Goal: Task Accomplishment & Management: Complete application form

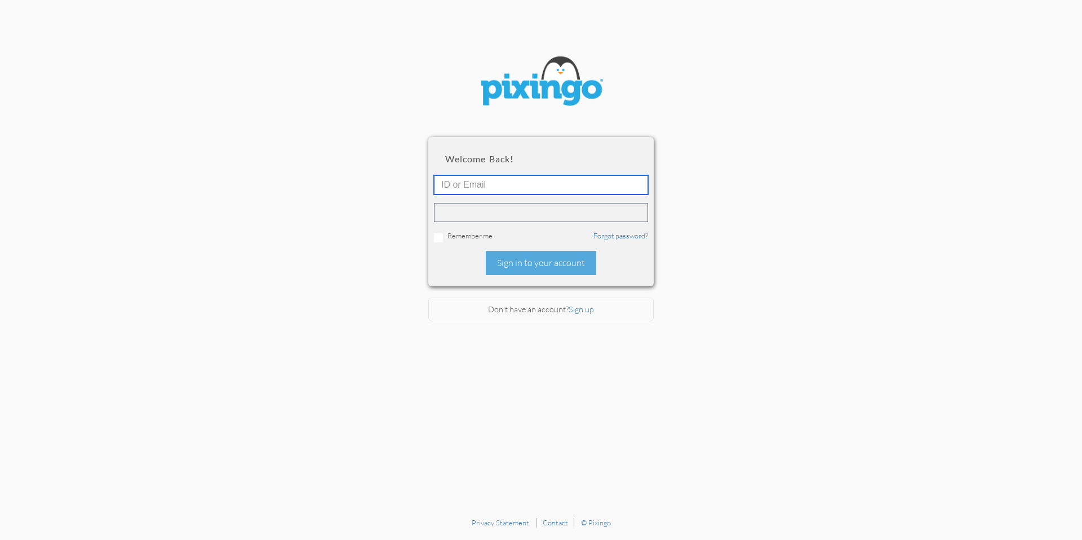
type input "[PERSON_NAME][EMAIL_ADDRESS][DOMAIN_NAME]"
click at [590, 250] on div "Welcome back! [PERSON_NAME][EMAIL_ADDRESS][DOMAIN_NAME] Remember me Forgot pass…" at bounding box center [540, 211] width 225 height 149
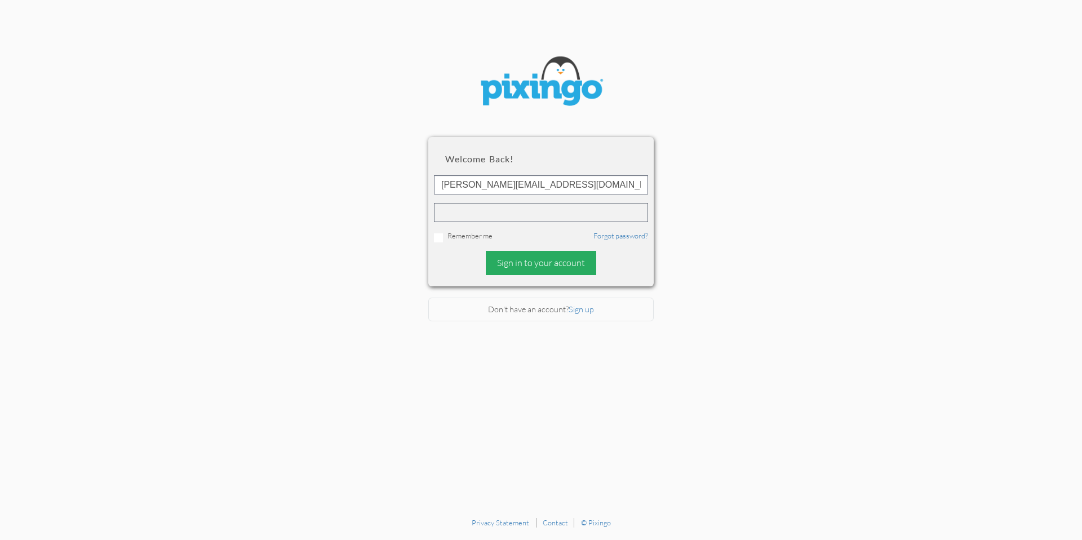
click at [561, 258] on div "Sign in to your account" at bounding box center [541, 263] width 110 height 24
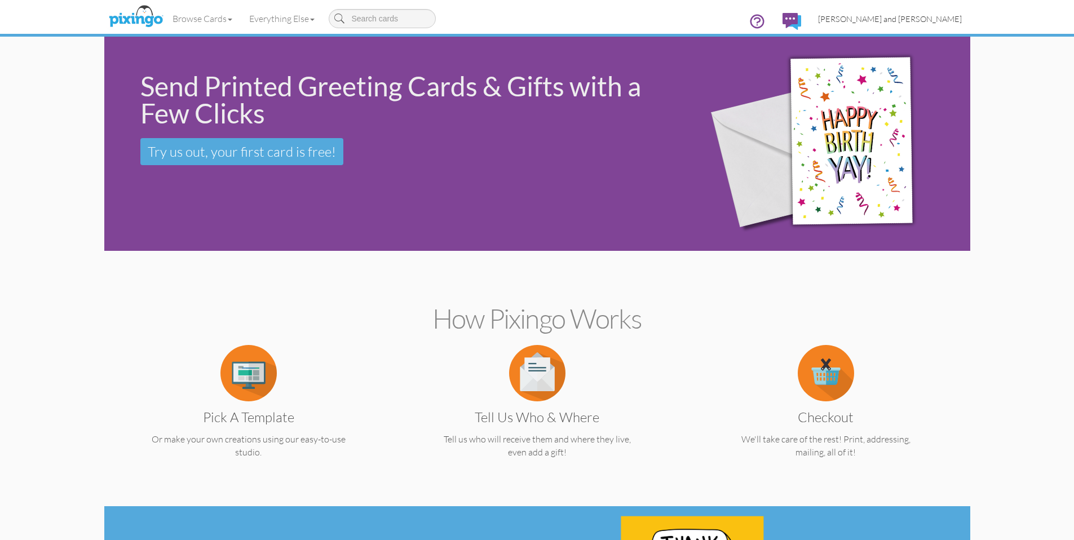
click at [953, 19] on span "[PERSON_NAME] and [PERSON_NAME]" at bounding box center [890, 19] width 144 height 10
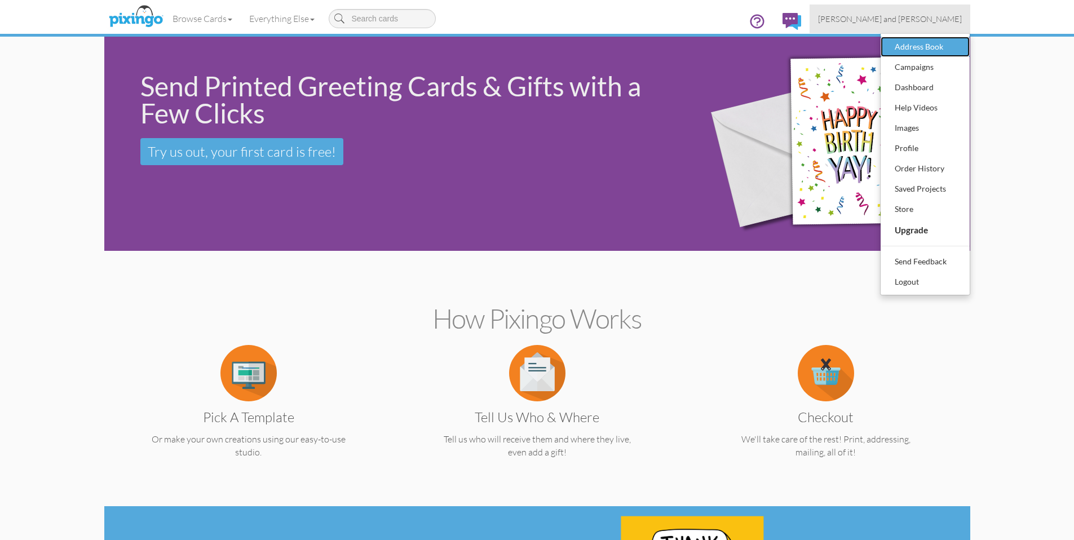
click at [951, 51] on div "Address Book" at bounding box center [925, 46] width 67 height 17
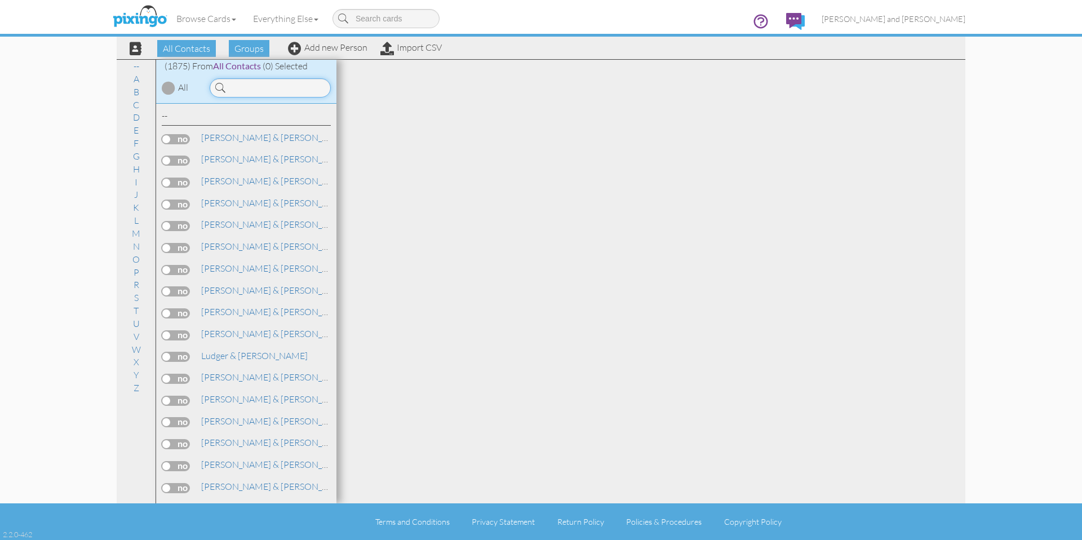
click at [277, 88] on input at bounding box center [270, 87] width 121 height 19
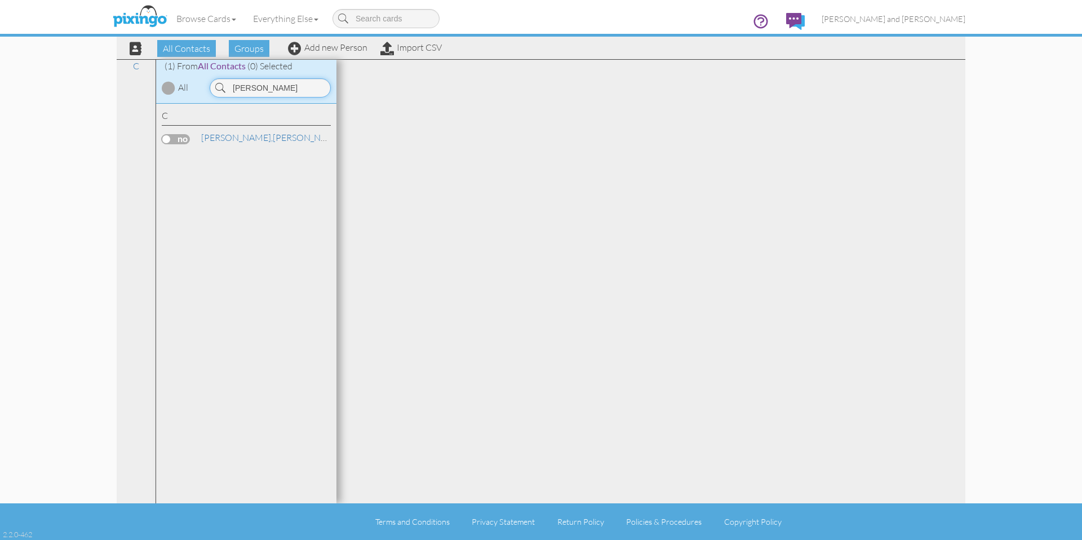
click at [293, 87] on input "[PERSON_NAME]" at bounding box center [270, 87] width 121 height 19
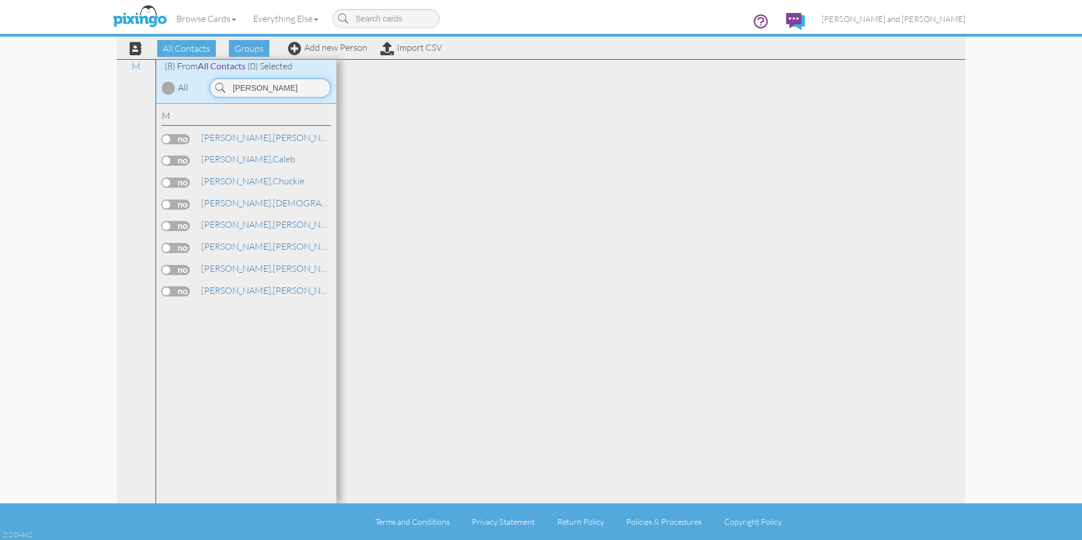
type input "[PERSON_NAME]"
click at [631, 236] on div at bounding box center [651, 282] width 629 height 444
click at [322, 50] on link "Add new Person" at bounding box center [327, 47] width 79 height 11
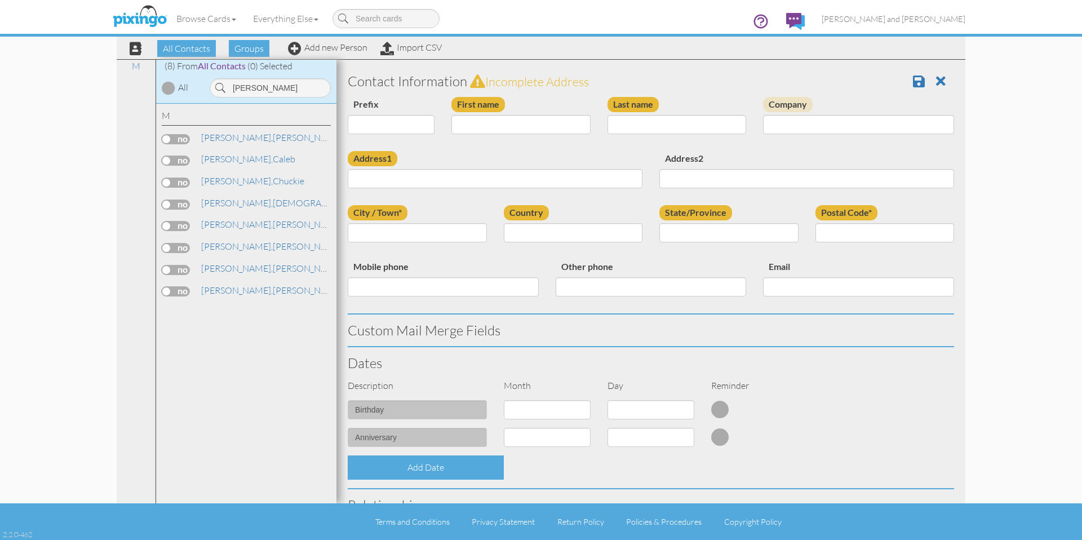
click at [545, 139] on div "First name" at bounding box center [521, 120] width 156 height 46
click at [547, 135] on div "First name" at bounding box center [521, 120] width 156 height 46
click at [563, 112] on div "First name" at bounding box center [521, 120] width 156 height 46
click at [522, 116] on input "First name" at bounding box center [521, 124] width 139 height 19
type input "[PERSON_NAME]"
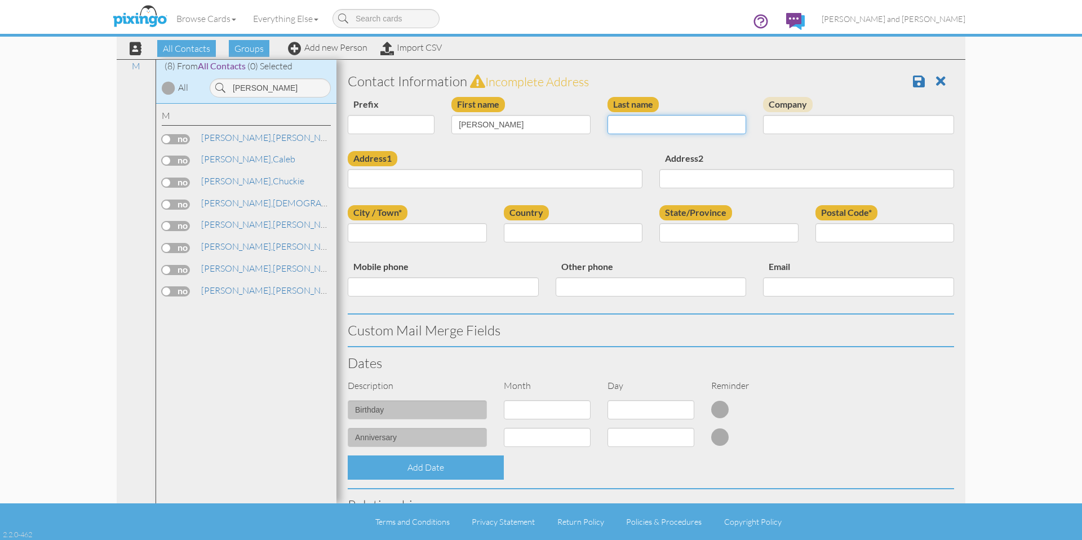
click at [678, 119] on input "Last name" at bounding box center [677, 124] width 139 height 19
type input "[PERSON_NAME]"
click at [475, 178] on input "Address1" at bounding box center [495, 178] width 295 height 19
paste input "[STREET_ADDRESS]"
type input "[STREET_ADDRESS]"
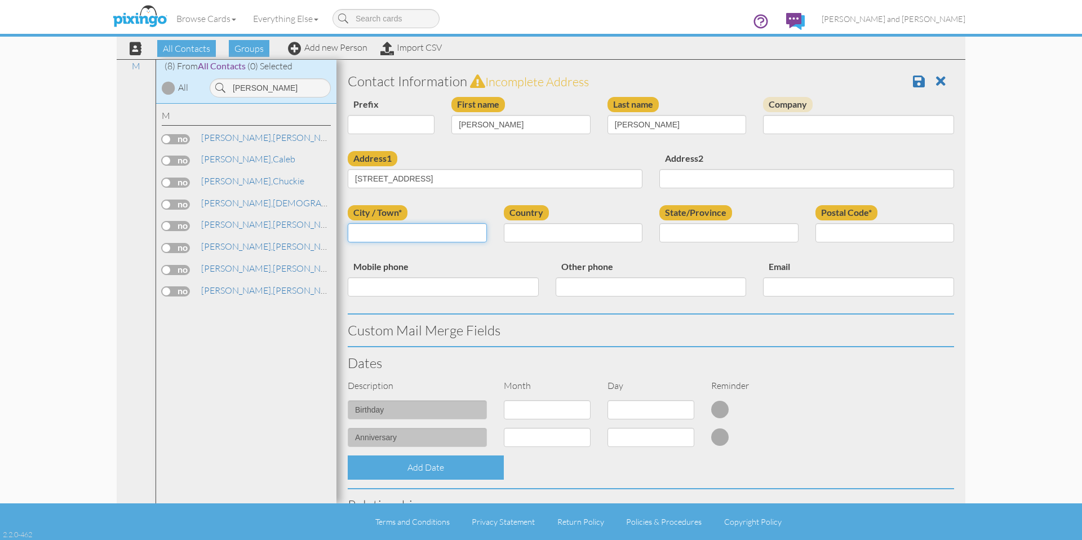
click at [436, 233] on input "City / Town*" at bounding box center [417, 232] width 139 height 19
type input "Mobile"
click at [558, 237] on select "[GEOGRAPHIC_DATA] -------------- [GEOGRAPHIC_DATA] [GEOGRAPHIC_DATA] [GEOGRAPHI…" at bounding box center [573, 232] width 139 height 19
select select "object:6475"
click at [504, 223] on select "[GEOGRAPHIC_DATA] -------------- [GEOGRAPHIC_DATA] [GEOGRAPHIC_DATA] [GEOGRAPHI…" at bounding box center [573, 232] width 139 height 19
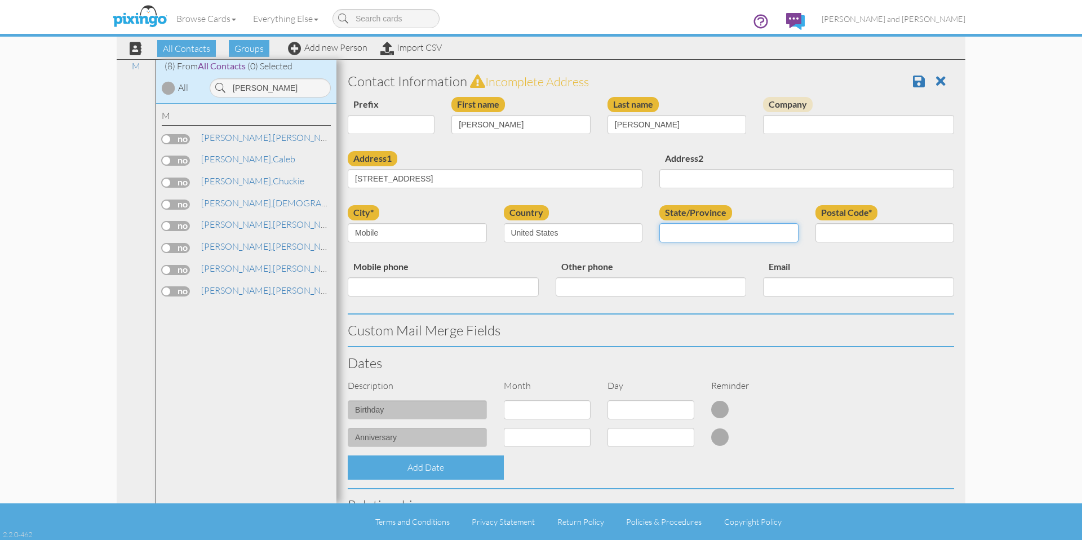
click at [677, 236] on select "AA (Military) AE (Military) [US_STATE] [US_STATE] [US_STATE] AP (Military) [US_…" at bounding box center [729, 232] width 139 height 19
select select "object:6722"
click at [660, 223] on select "AA (Military) AE (Military) [US_STATE] [US_STATE] [US_STATE] AP (Military) [US_…" at bounding box center [729, 232] width 139 height 19
click at [866, 236] on input "Postal Code*" at bounding box center [885, 232] width 139 height 19
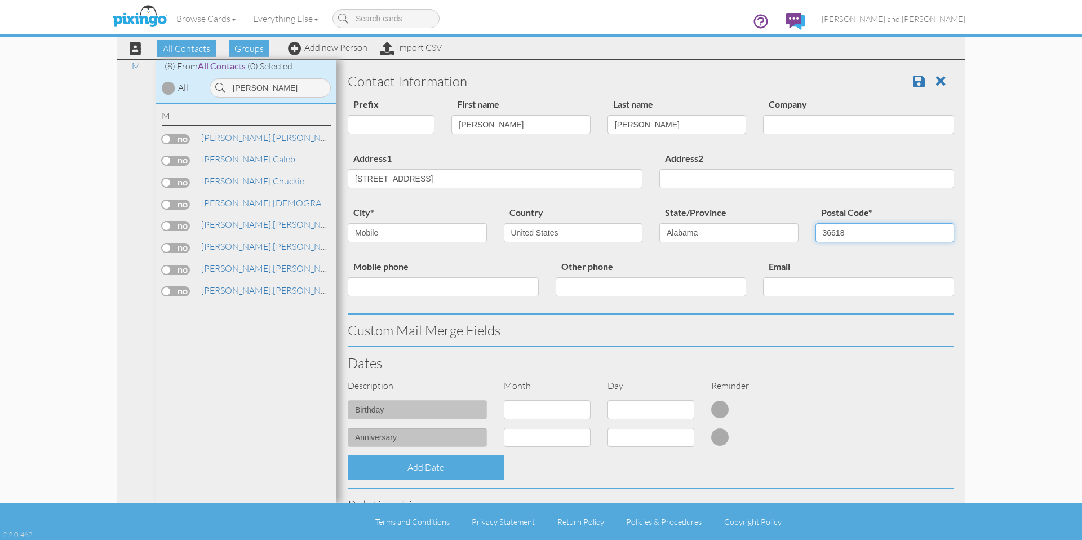
type input "36618"
click at [847, 253] on div "city* Mobile Country [GEOGRAPHIC_DATA] -------------- [GEOGRAPHIC_DATA] [GEOGRA…" at bounding box center [650, 232] width 623 height 54
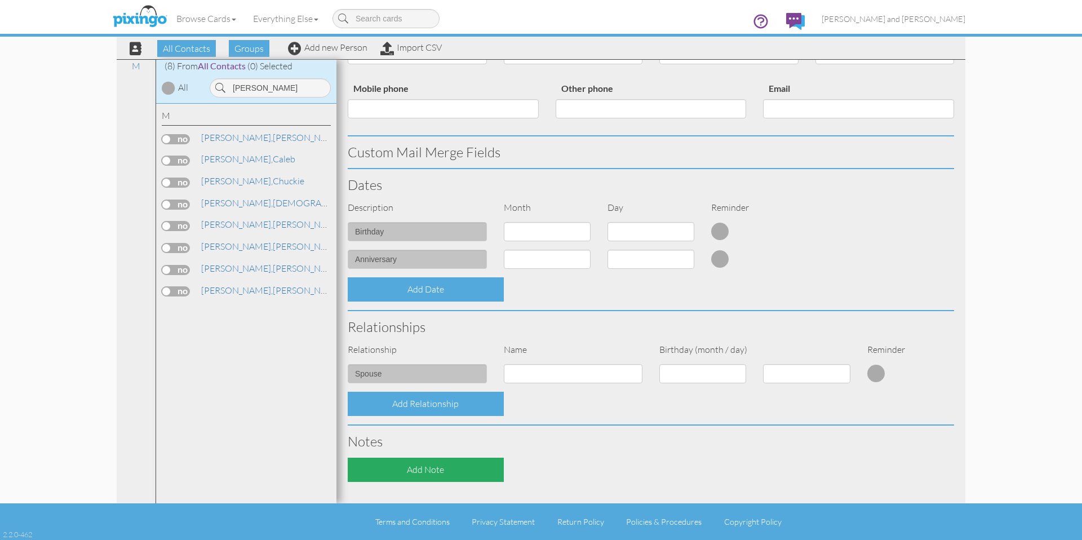
scroll to position [285, 0]
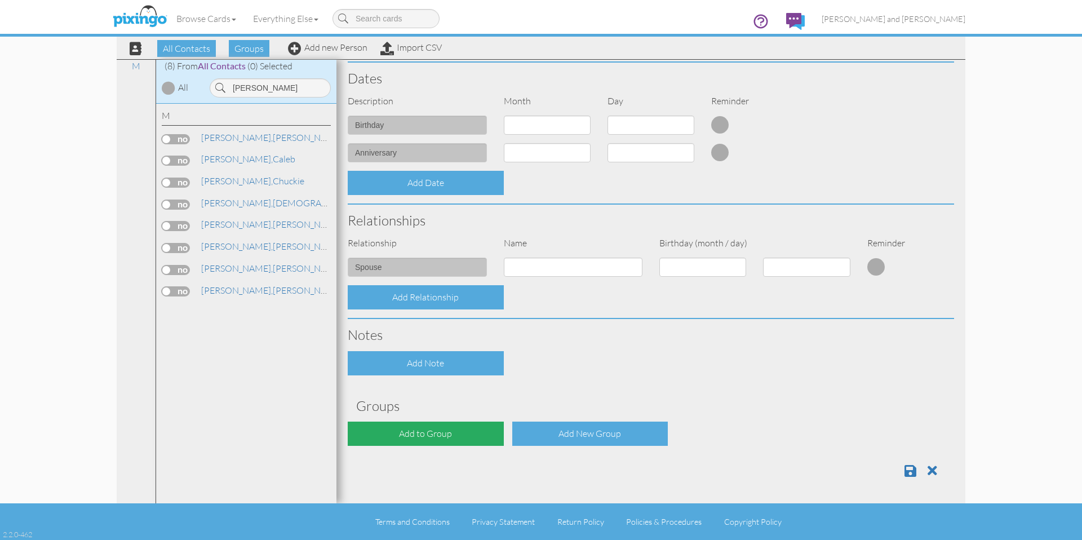
click at [456, 430] on div "Add to Group" at bounding box center [426, 434] width 156 height 24
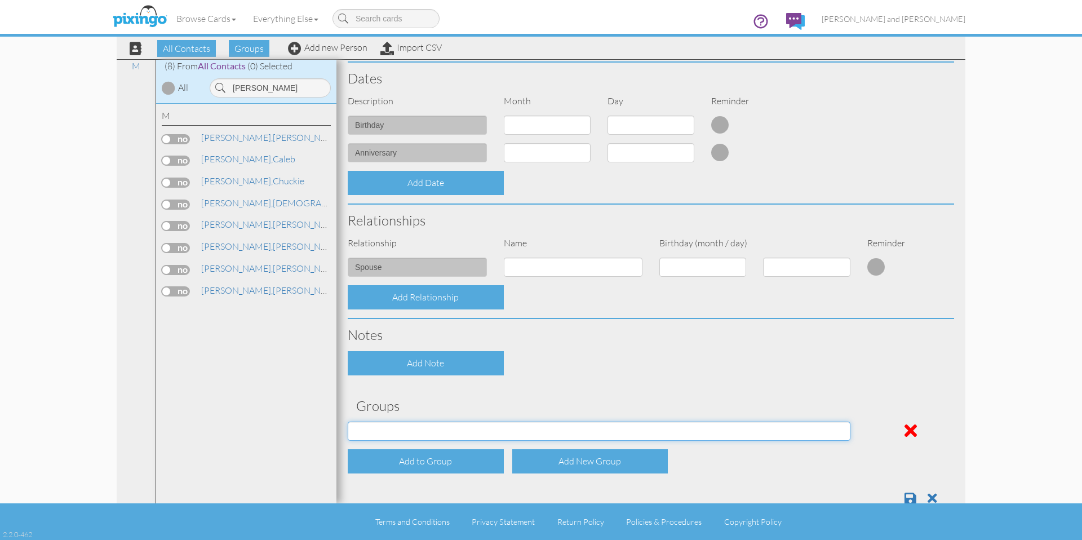
click at [440, 436] on select "All Contacts Clients Do Not Send duplicate spouse (for b-day only) Holiday Only…" at bounding box center [599, 431] width 503 height 19
select select "object:6783"
click at [348, 422] on select "All Contacts Clients Do Not Send duplicate spouse (for b-day only) Holiday Only…" at bounding box center [599, 431] width 503 height 19
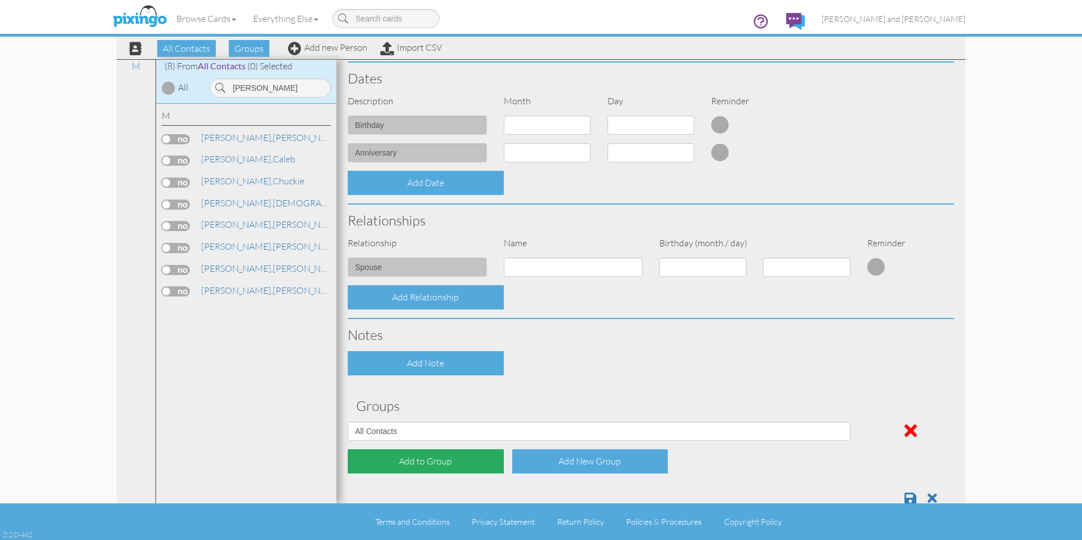
click at [399, 461] on div "Add to Group" at bounding box center [426, 461] width 156 height 24
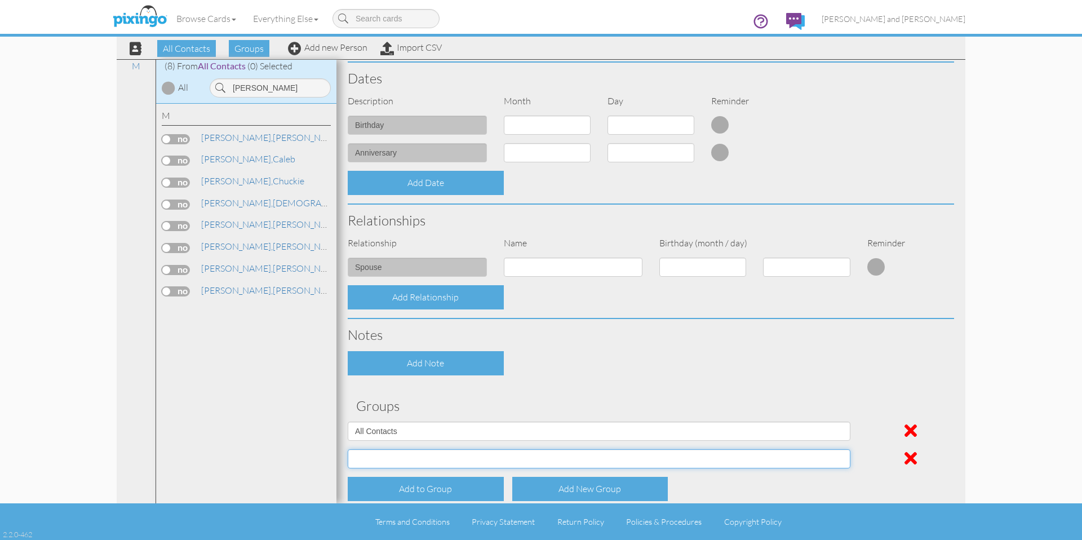
click at [402, 459] on select "All Contacts Clients Do Not Send duplicate spouse (for b-day only) Holiday Only…" at bounding box center [599, 458] width 503 height 19
select select "object:6788"
click at [348, 449] on select "All Contacts Clients Do Not Send duplicate spouse (for b-day only) Holiday Only…" at bounding box center [599, 458] width 503 height 19
click at [782, 371] on div "Add Note" at bounding box center [650, 363] width 623 height 24
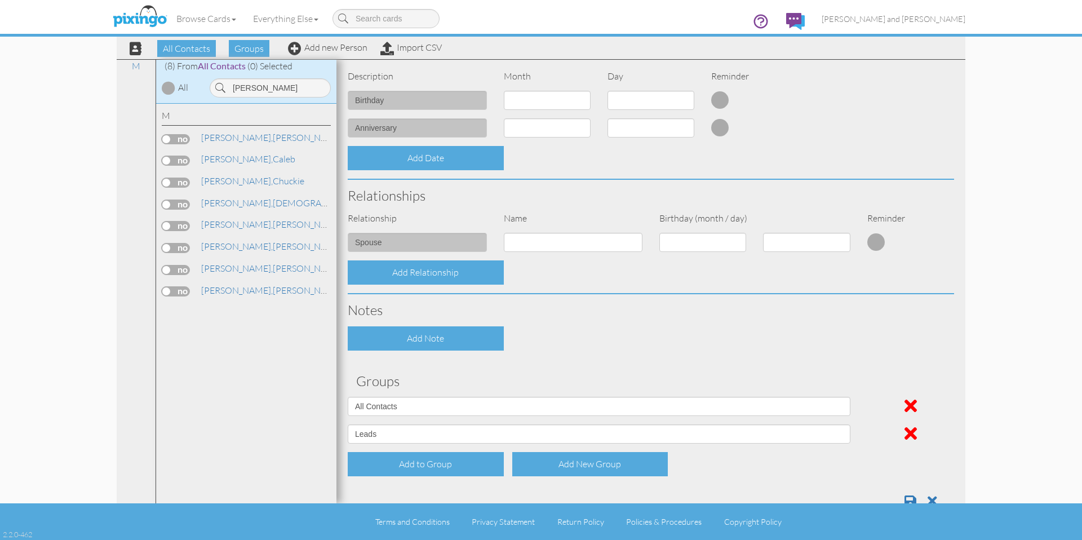
scroll to position [340, 0]
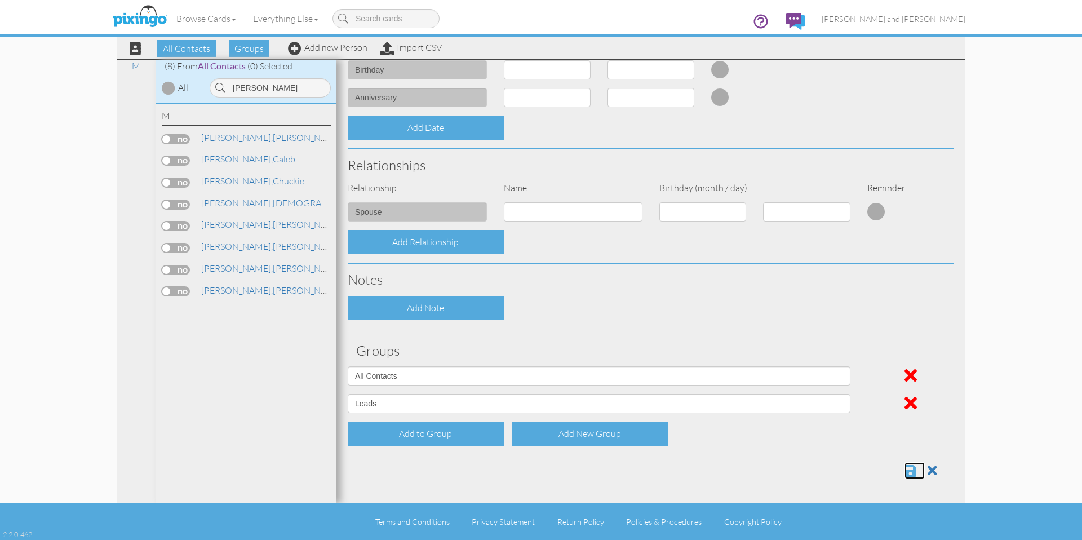
click at [905, 468] on span at bounding box center [911, 471] width 12 height 14
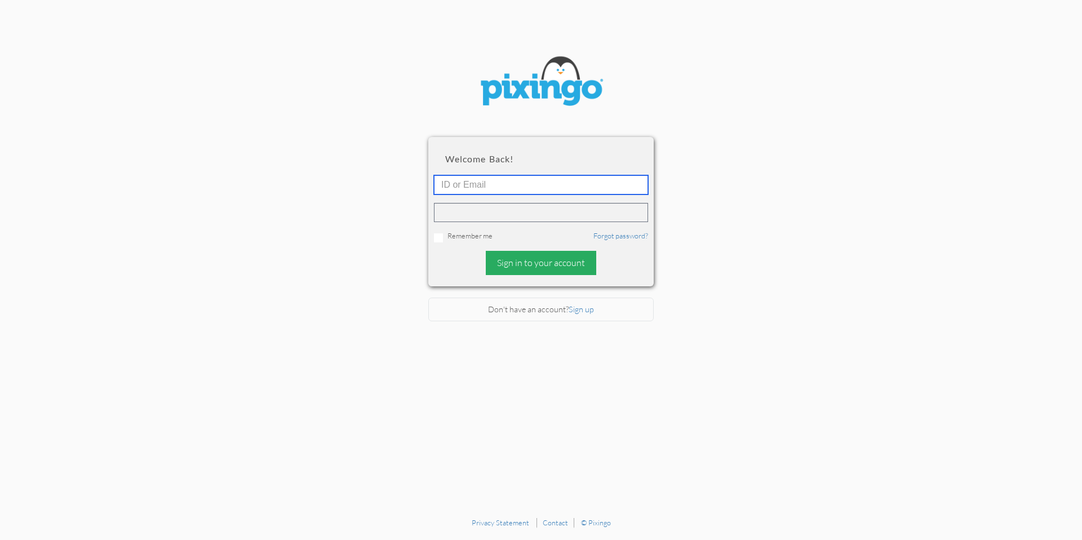
type input "[PERSON_NAME][EMAIL_ADDRESS][DOMAIN_NAME]"
click at [580, 260] on div "Sign in to your account" at bounding box center [541, 263] width 110 height 24
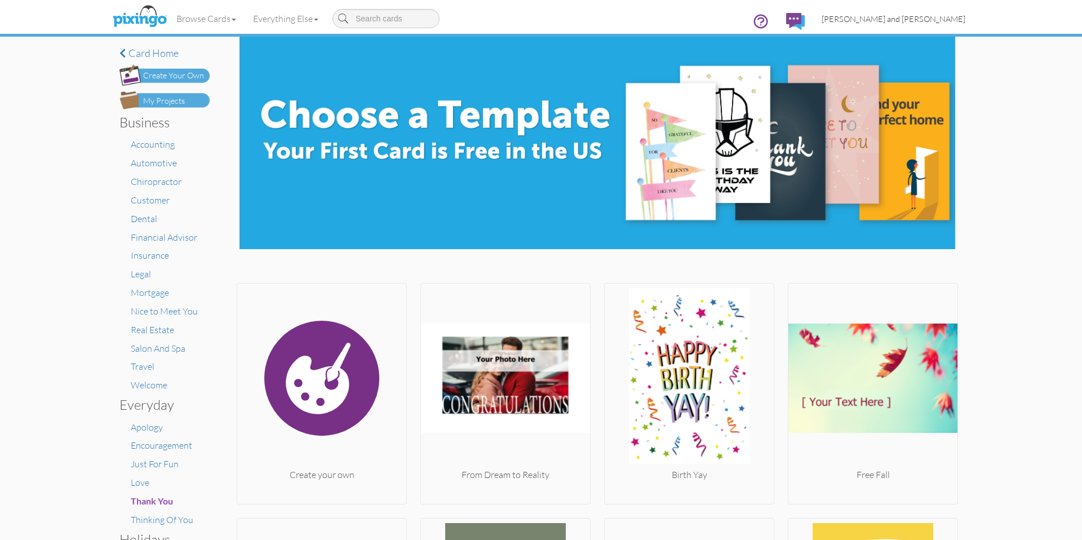
click at [948, 23] on span "[PERSON_NAME] and [PERSON_NAME]" at bounding box center [894, 19] width 144 height 10
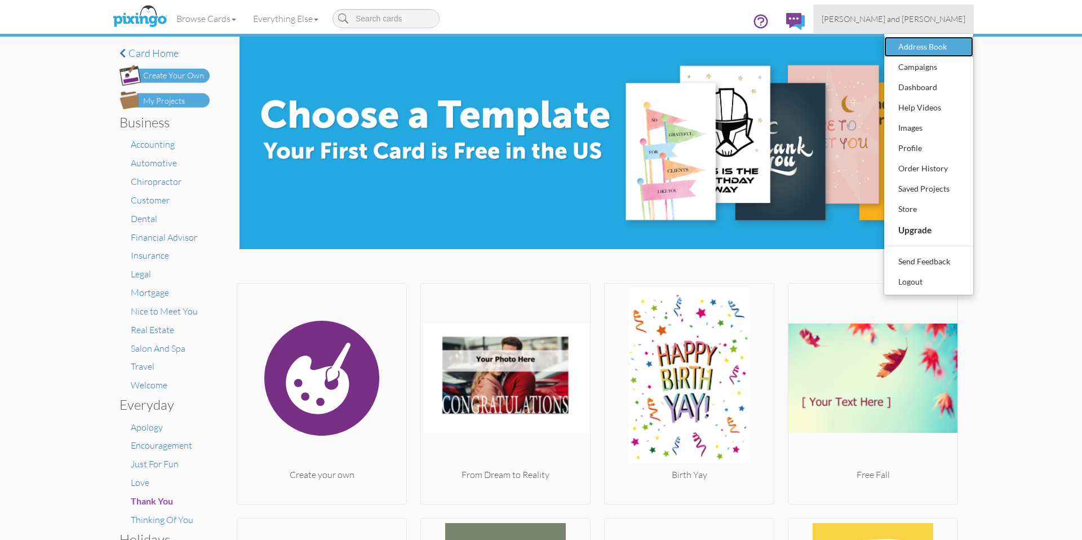
click at [944, 43] on div "Address Book" at bounding box center [929, 46] width 67 height 17
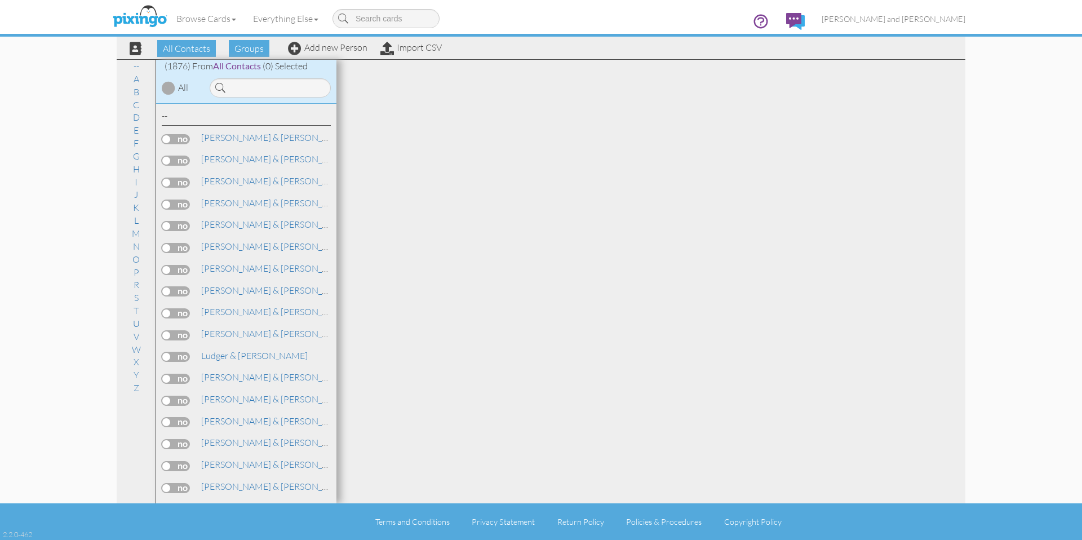
click at [442, 144] on div at bounding box center [651, 282] width 629 height 444
click at [290, 92] on input at bounding box center [270, 87] width 121 height 19
click at [262, 83] on input at bounding box center [270, 87] width 121 height 19
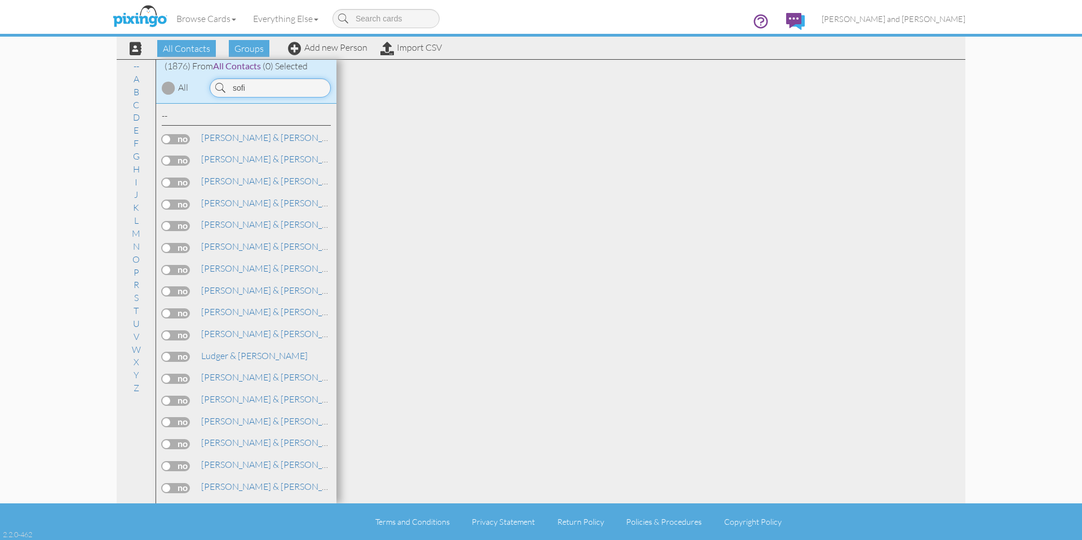
type input "sofia"
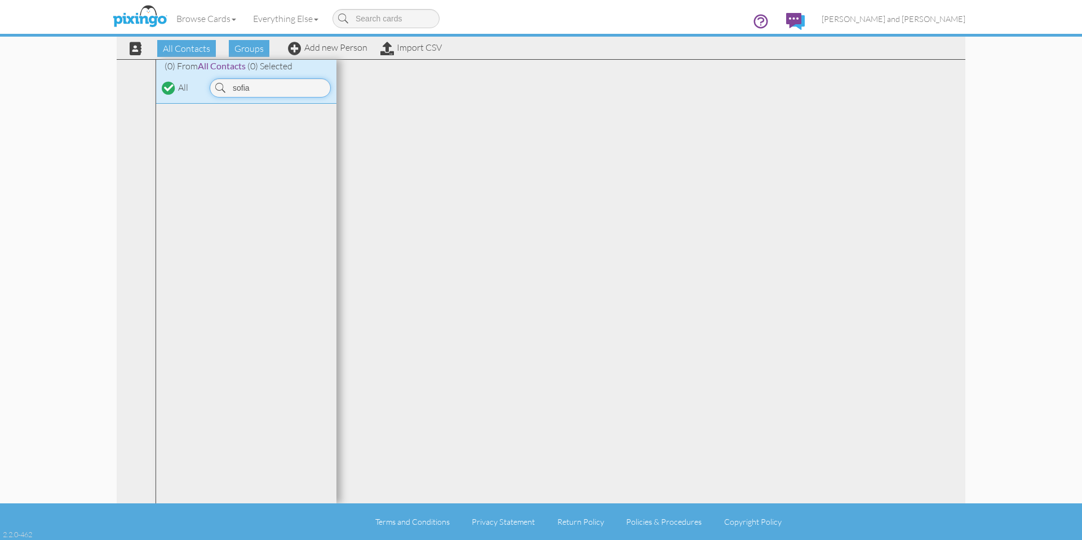
click at [272, 86] on input "sofia" at bounding box center [270, 87] width 121 height 19
click at [293, 61] on span "(0) Selected" at bounding box center [269, 65] width 45 height 11
click at [342, 37] on div "Browse Cards Business Accounting Automotive Chiropractor Customer Dental Financ…" at bounding box center [541, 22] width 849 height 45
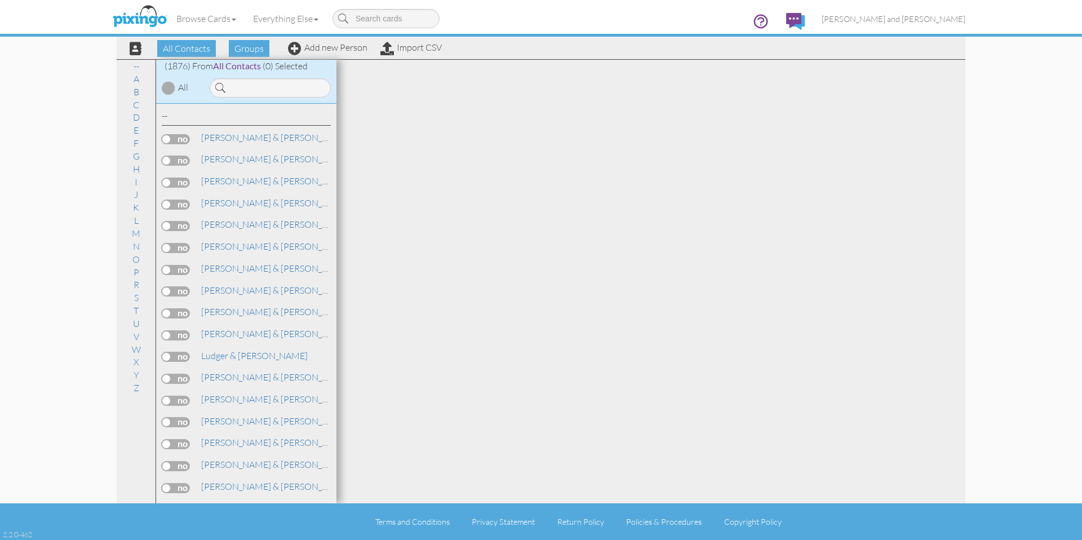
click at [426, 103] on div at bounding box center [651, 282] width 629 height 444
click at [331, 54] on div "All Contacts Groups Add new Person Import CSV" at bounding box center [281, 48] width 326 height 20
click at [339, 42] on div "Browse Cards Business Accounting Automotive Chiropractor Customer Dental Financ…" at bounding box center [541, 22] width 849 height 45
click at [342, 46] on link "Add new Person" at bounding box center [327, 47] width 79 height 11
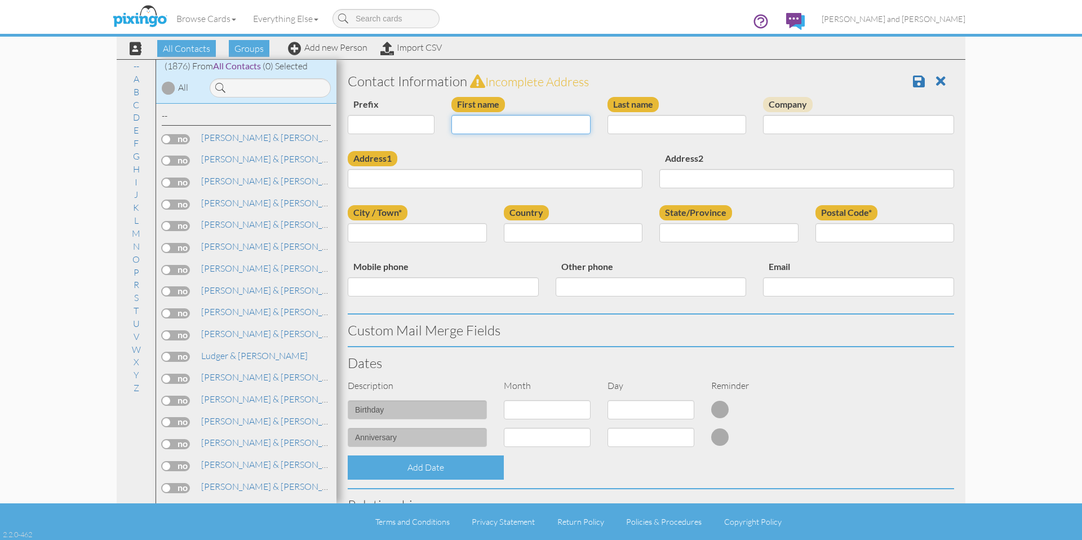
click at [489, 118] on input "First name" at bounding box center [521, 124] width 139 height 19
type input "Sofia"
type input "Savoca"
click at [234, 73] on div at bounding box center [268, 85] width 135 height 25
click at [258, 89] on input at bounding box center [270, 87] width 121 height 19
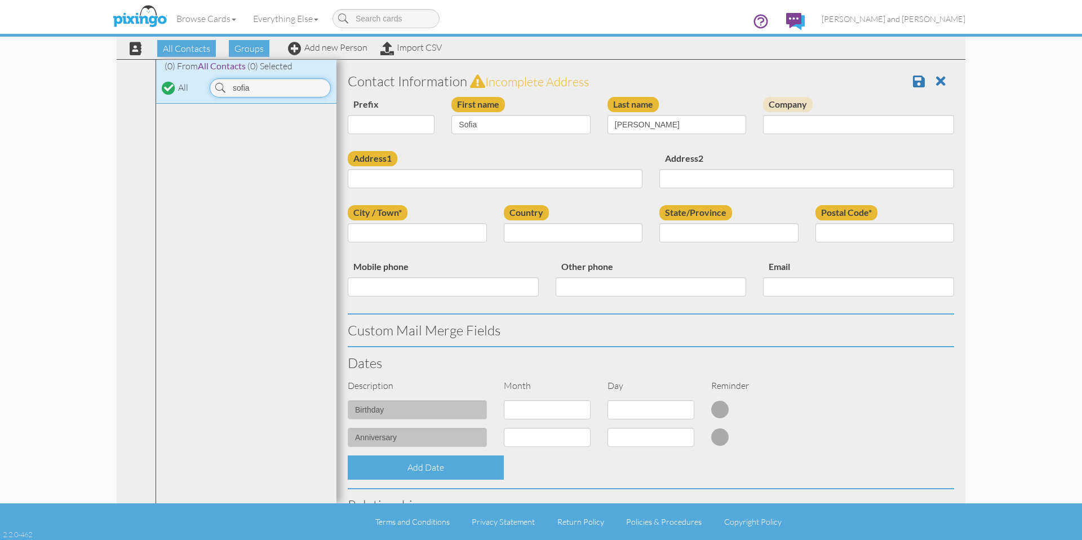
type input "sofia"
click at [508, 179] on input "Address1" at bounding box center [495, 178] width 295 height 19
paste input "70 Tampa Street"
type input "70 Tampa Street"
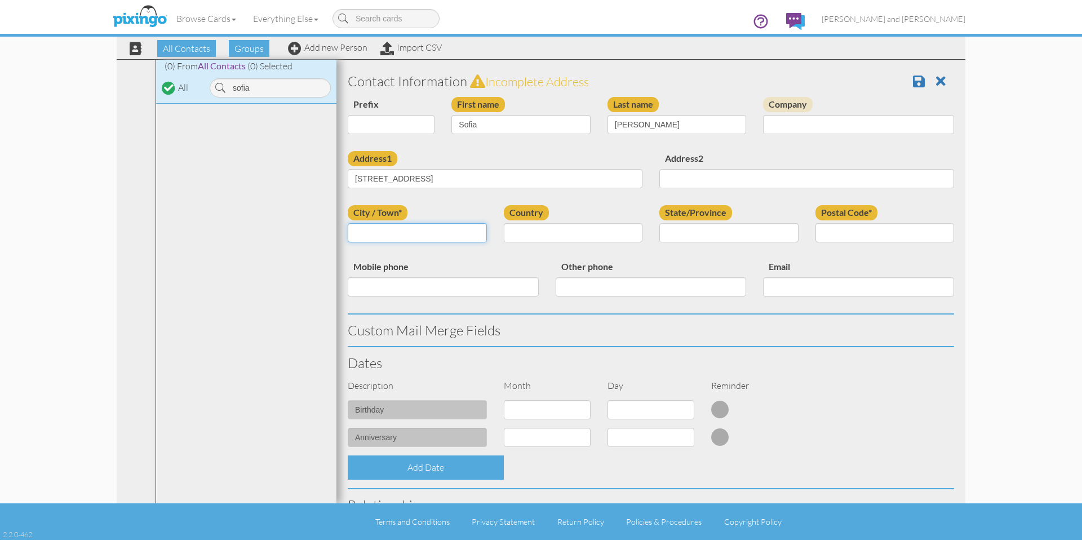
click at [414, 237] on input "City / Town*" at bounding box center [417, 232] width 139 height 19
paste input "Nashua"
type input "Nashua"
click at [554, 232] on select "[GEOGRAPHIC_DATA] -------------- [GEOGRAPHIC_DATA] [GEOGRAPHIC_DATA] [GEOGRAPHI…" at bounding box center [573, 232] width 139 height 19
select select "object:10176"
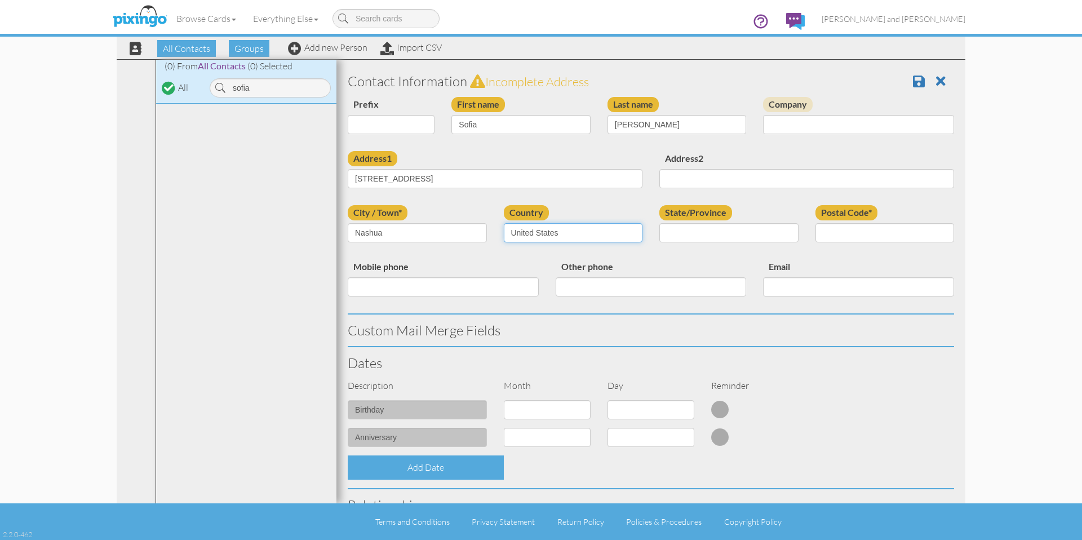
click at [504, 223] on select "[GEOGRAPHIC_DATA] -------------- [GEOGRAPHIC_DATA] [GEOGRAPHIC_DATA] [GEOGRAPHI…" at bounding box center [573, 232] width 139 height 19
click at [668, 232] on select "AA (Military) AE (Military) [US_STATE] [US_STATE] [US_STATE] AP (Military) [US_…" at bounding box center [729, 232] width 139 height 19
select select "object:10458"
click at [660, 223] on select "AA (Military) AE (Military) [US_STATE] [US_STATE] [US_STATE] AP (Military) [US_…" at bounding box center [729, 232] width 139 height 19
click at [901, 227] on input "Postal Code*" at bounding box center [885, 232] width 139 height 19
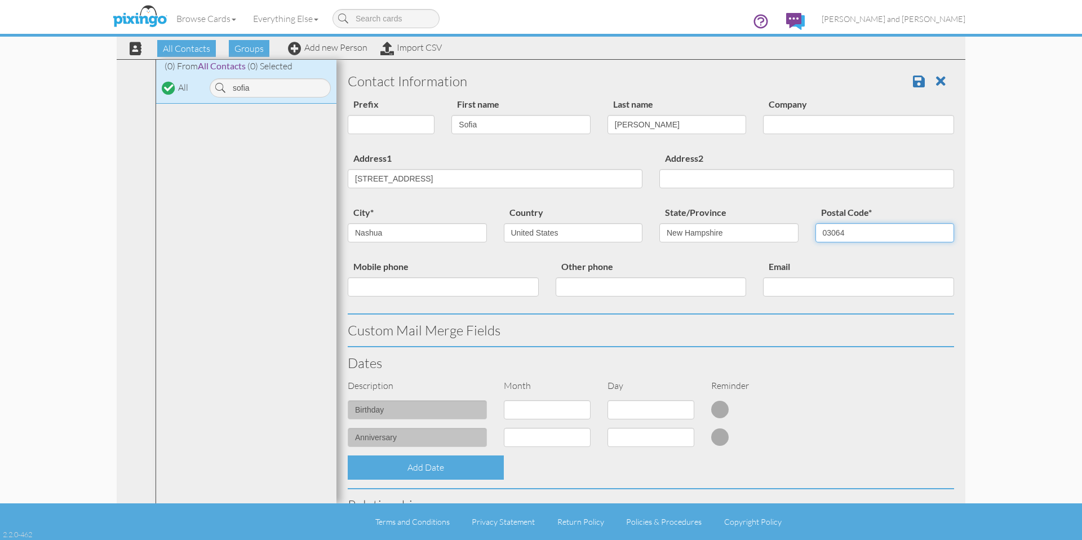
type input "03064"
click at [881, 269] on div "Email" at bounding box center [859, 282] width 208 height 46
click at [808, 269] on div "Email" at bounding box center [859, 282] width 208 height 46
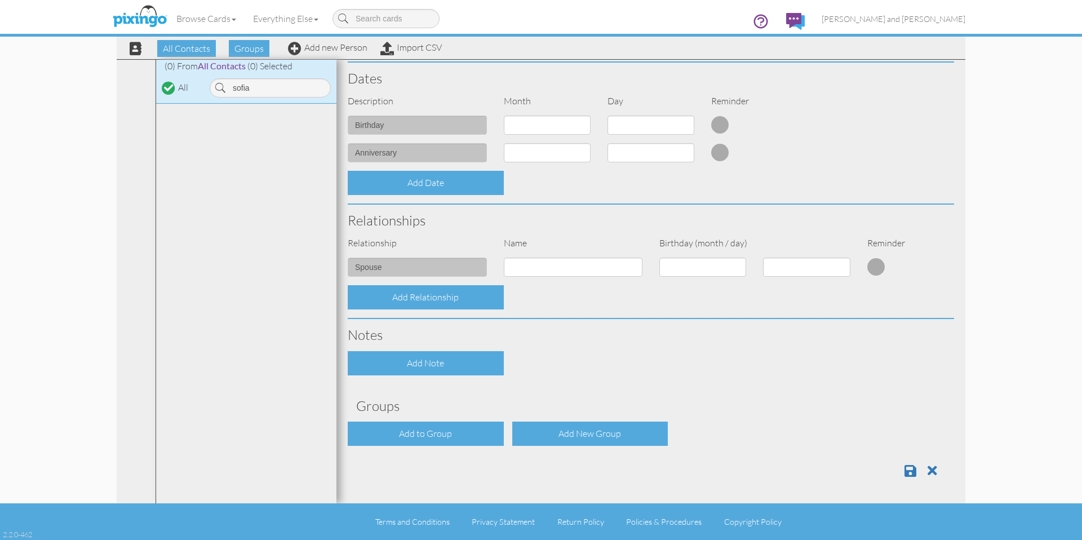
click at [405, 419] on div "Contact Information Prefix Dr. Mr. Mrs. First name Sofia Last name Savoca Compa…" at bounding box center [651, 134] width 607 height 706
click at [402, 429] on div "Add to Group" at bounding box center [426, 434] width 156 height 24
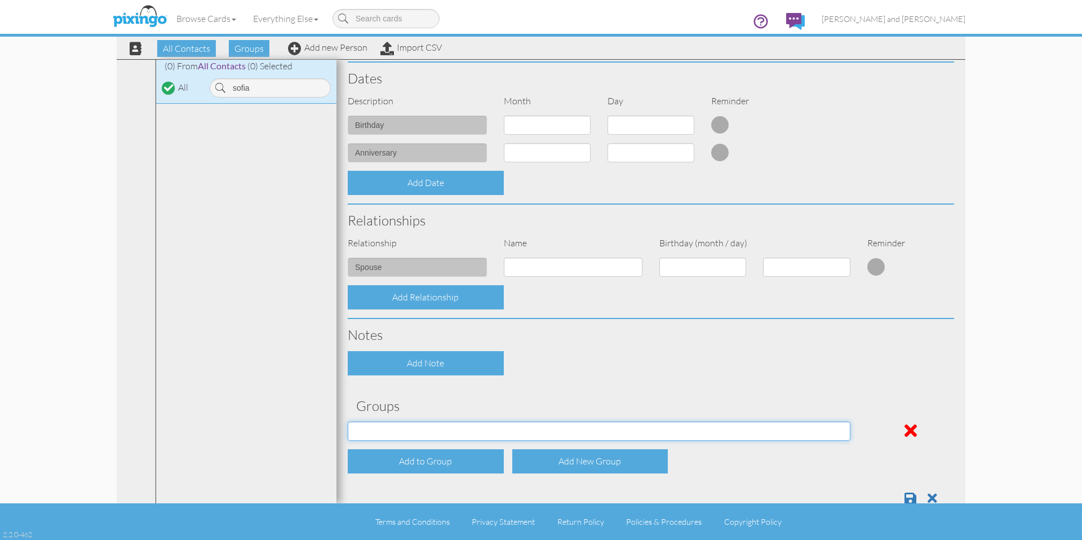
click at [441, 430] on select "All Contacts Clients Do Not Send duplicate spouse (for b-day only) Holiday Only…" at bounding box center [599, 431] width 503 height 19
select select "object:10485"
click at [348, 422] on select "All Contacts Clients Do Not Send duplicate spouse (for b-day only) Holiday Only…" at bounding box center [599, 431] width 503 height 19
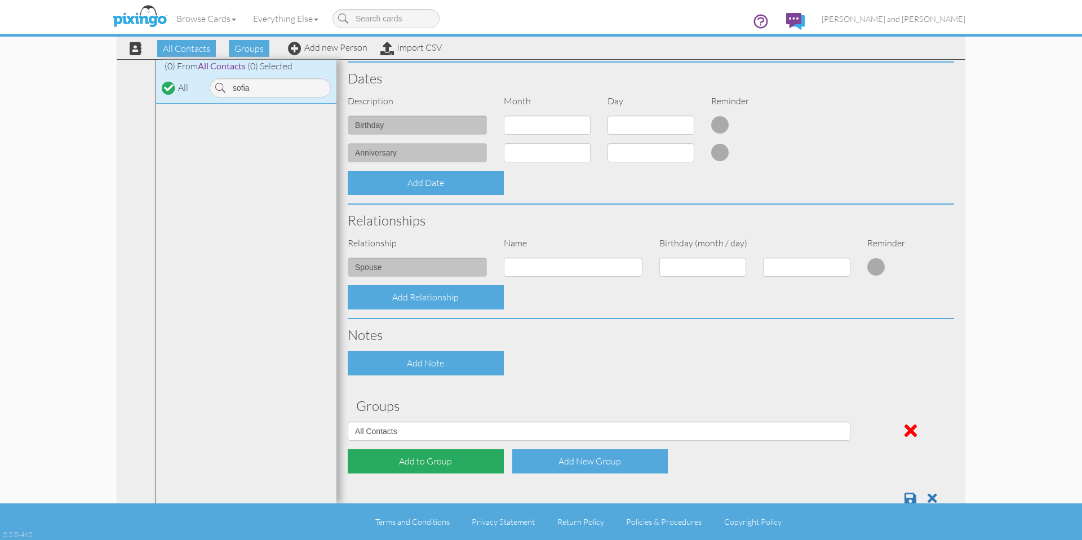
click at [405, 463] on div "Add to Group" at bounding box center [426, 461] width 156 height 24
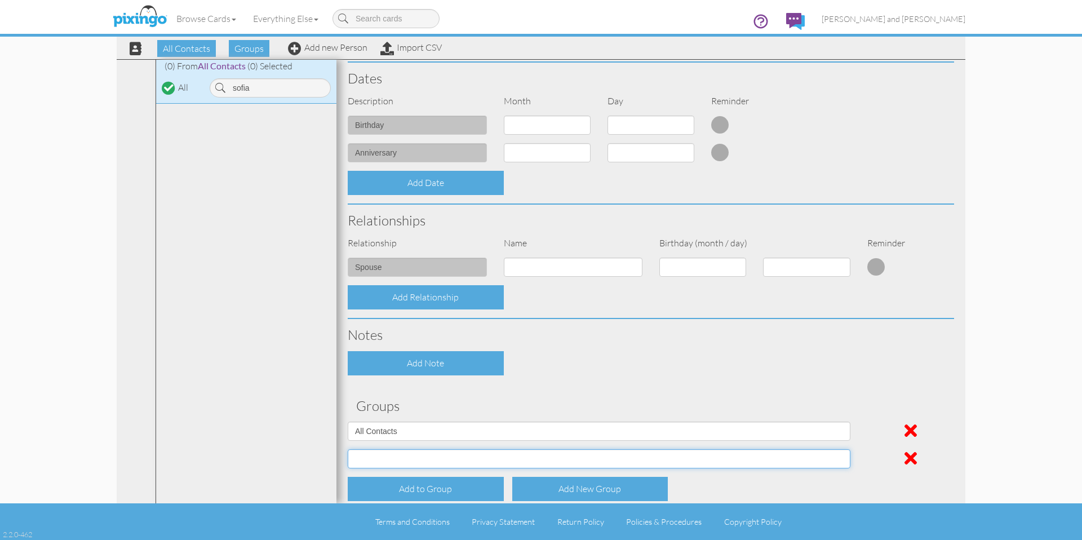
click at [410, 462] on select "All Contacts Clients Do Not Send duplicate spouse (for b-day only) Holiday Only…" at bounding box center [599, 458] width 503 height 19
select select "object:10490"
click at [348, 449] on select "All Contacts Clients Do Not Send duplicate spouse (for b-day only) Holiday Only…" at bounding box center [599, 458] width 503 height 19
click at [727, 366] on div "Add Note" at bounding box center [650, 363] width 623 height 24
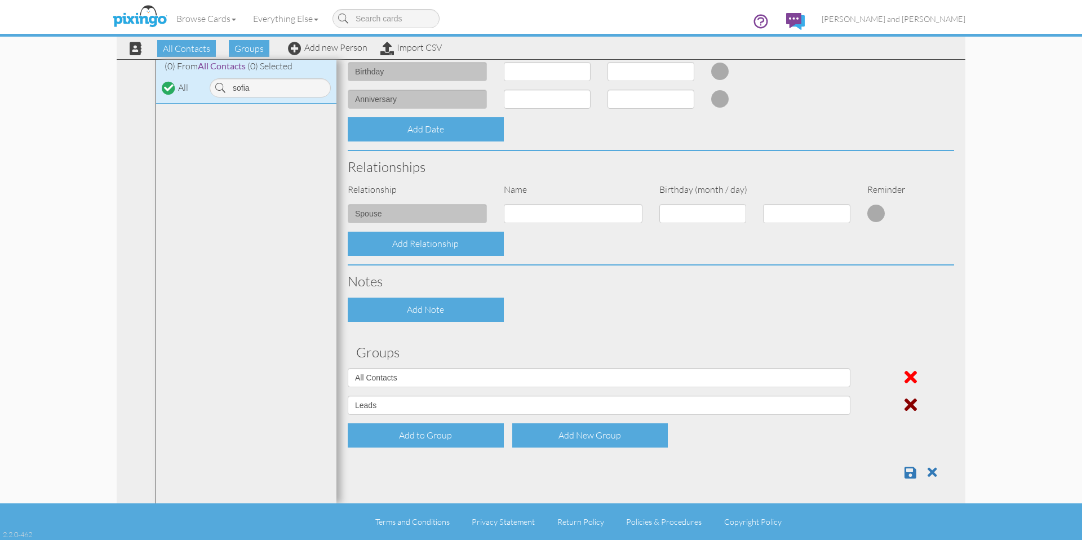
scroll to position [340, 0]
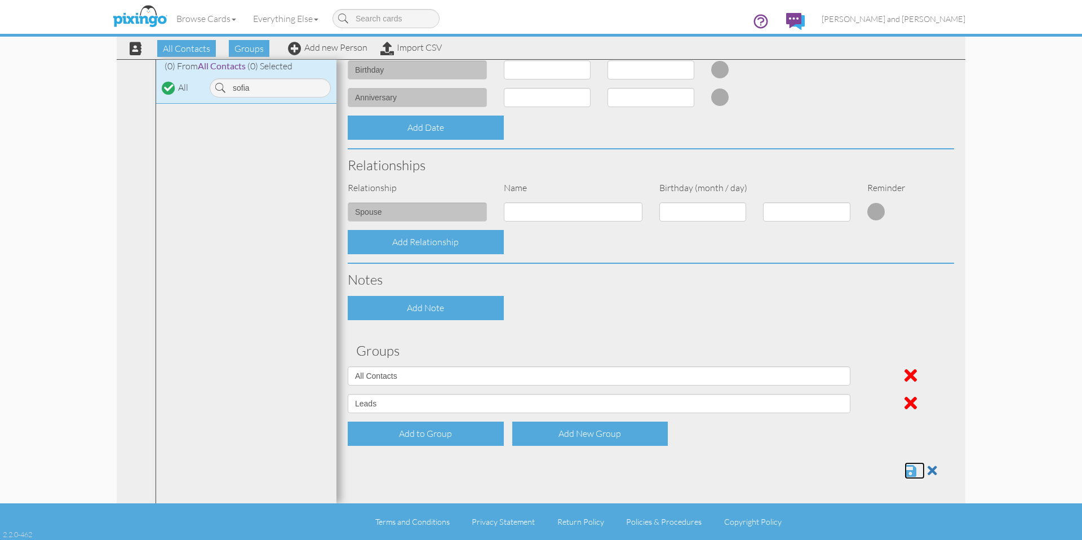
click at [906, 472] on span at bounding box center [911, 471] width 12 height 14
